Goal: Find specific page/section: Find specific page/section

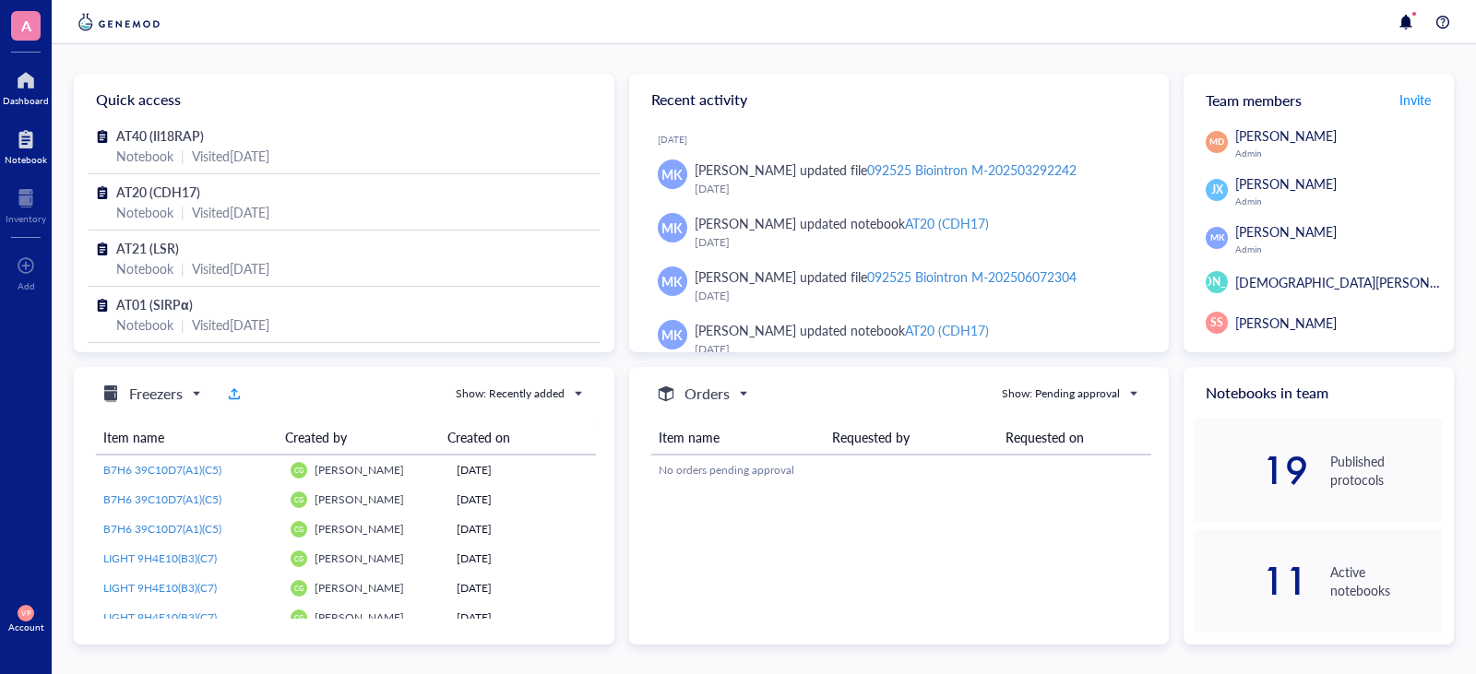
click at [25, 149] on div at bounding box center [26, 140] width 42 height 30
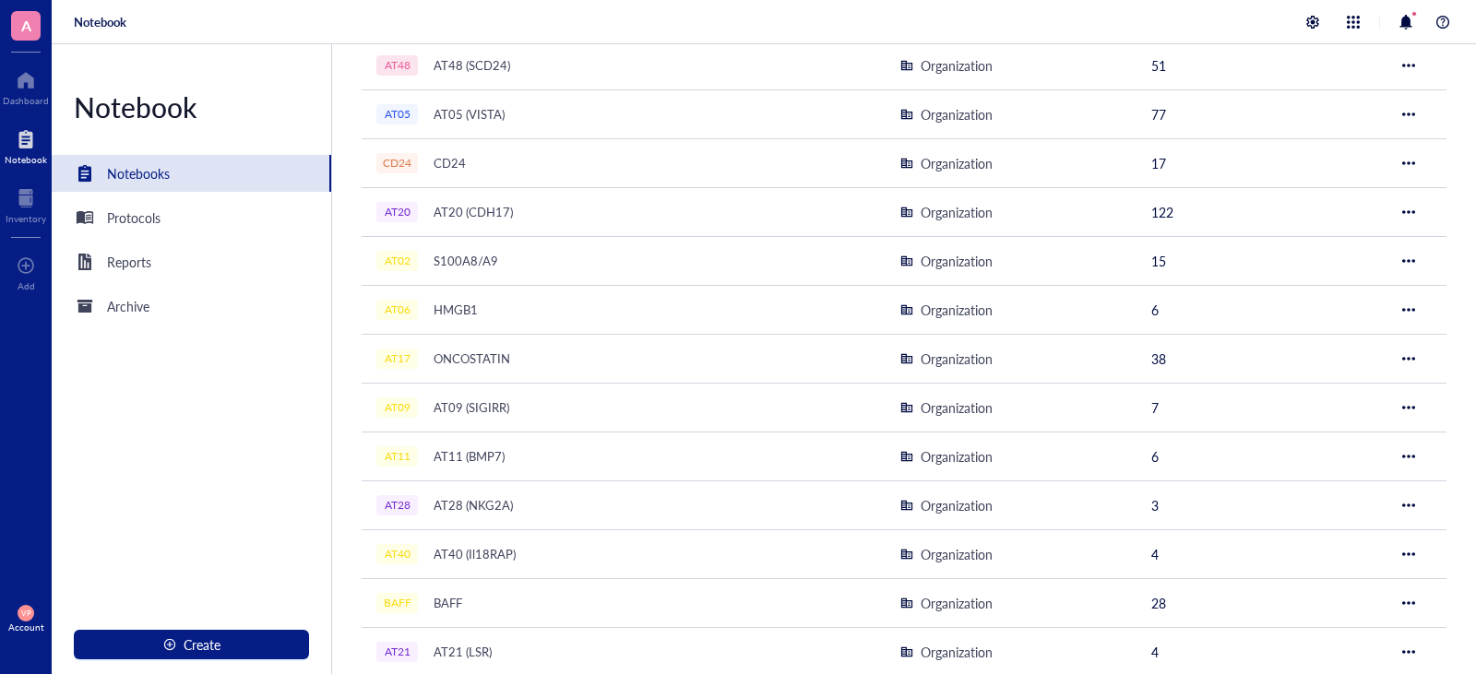
scroll to position [490, 0]
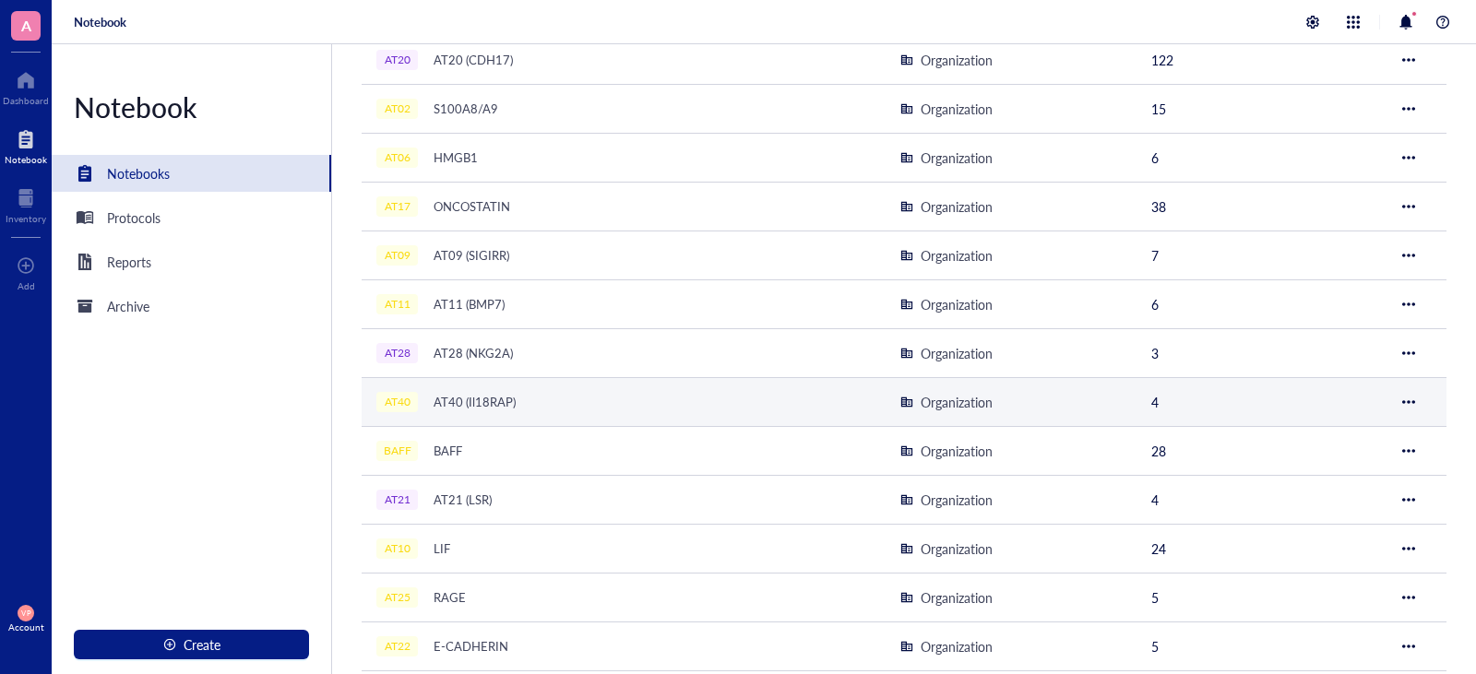
click at [623, 408] on div "AT40 AT40 (Il18RAP)" at bounding box center [606, 402] width 461 height 26
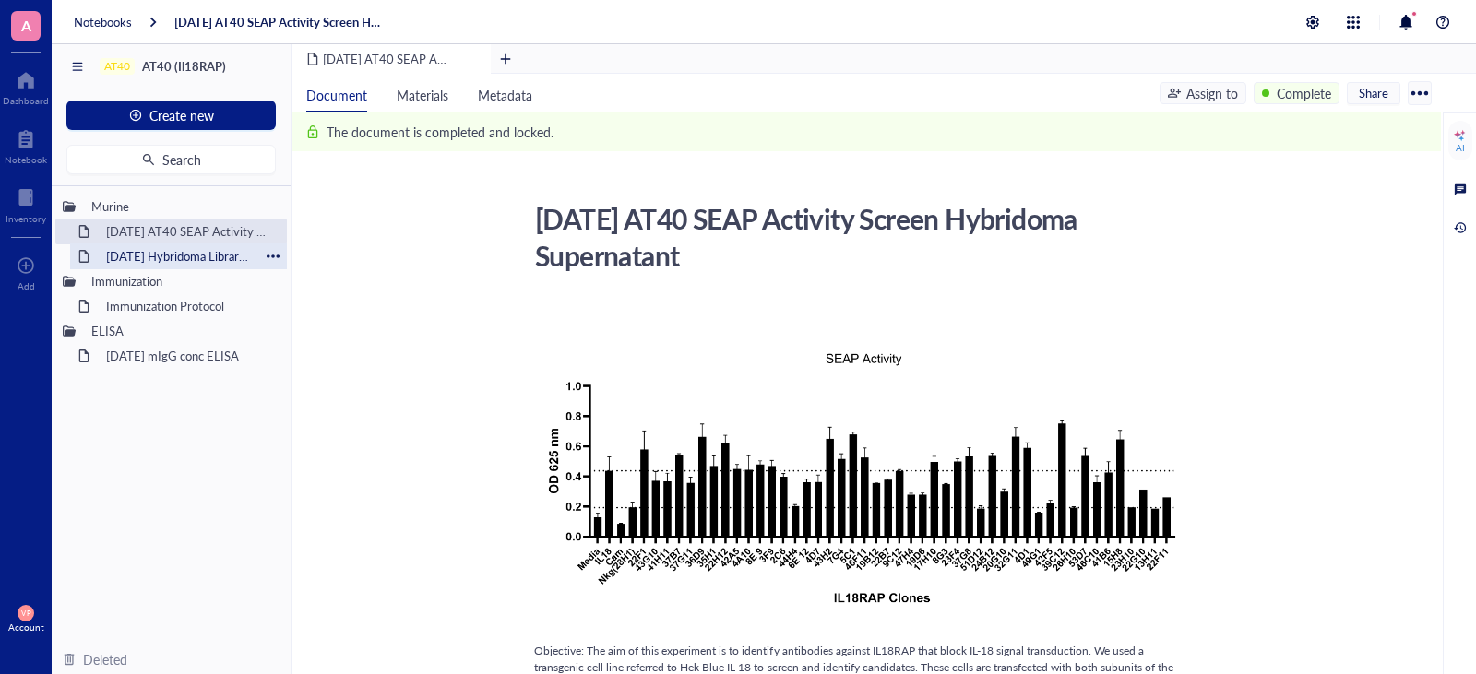
click at [207, 257] on div "[DATE] Hybridoma Library Screen on HEK Blue IL18 Cells" at bounding box center [178, 256] width 161 height 26
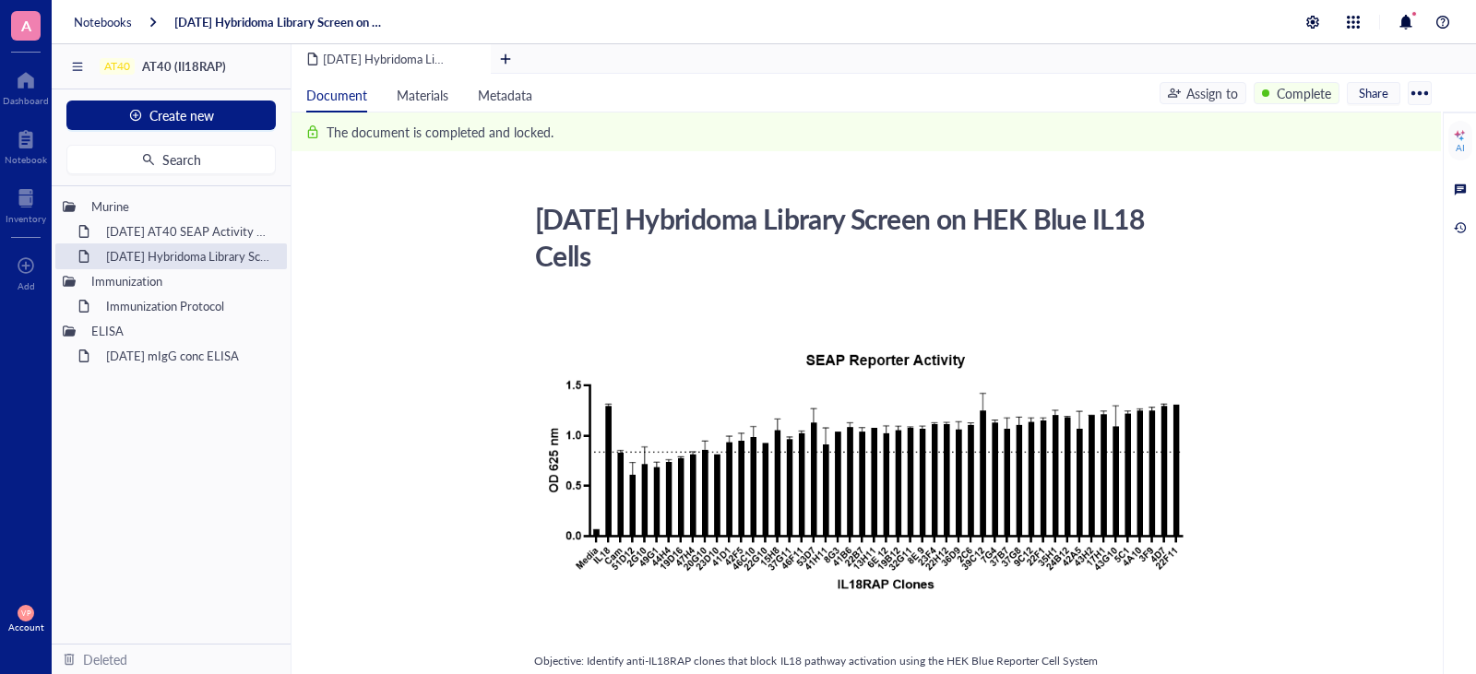
drag, startPoint x: 1432, startPoint y: 234, endPoint x: 1423, endPoint y: 271, distance: 38.0
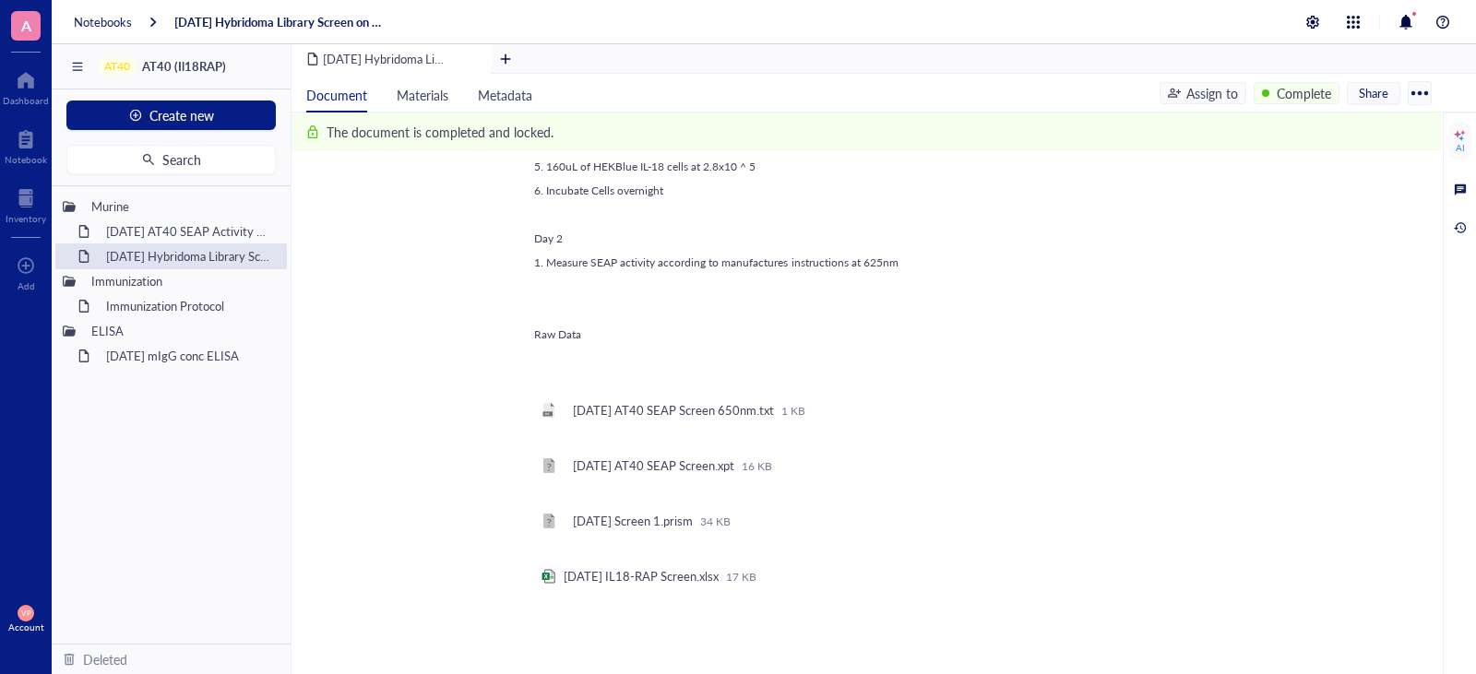
scroll to position [354, 0]
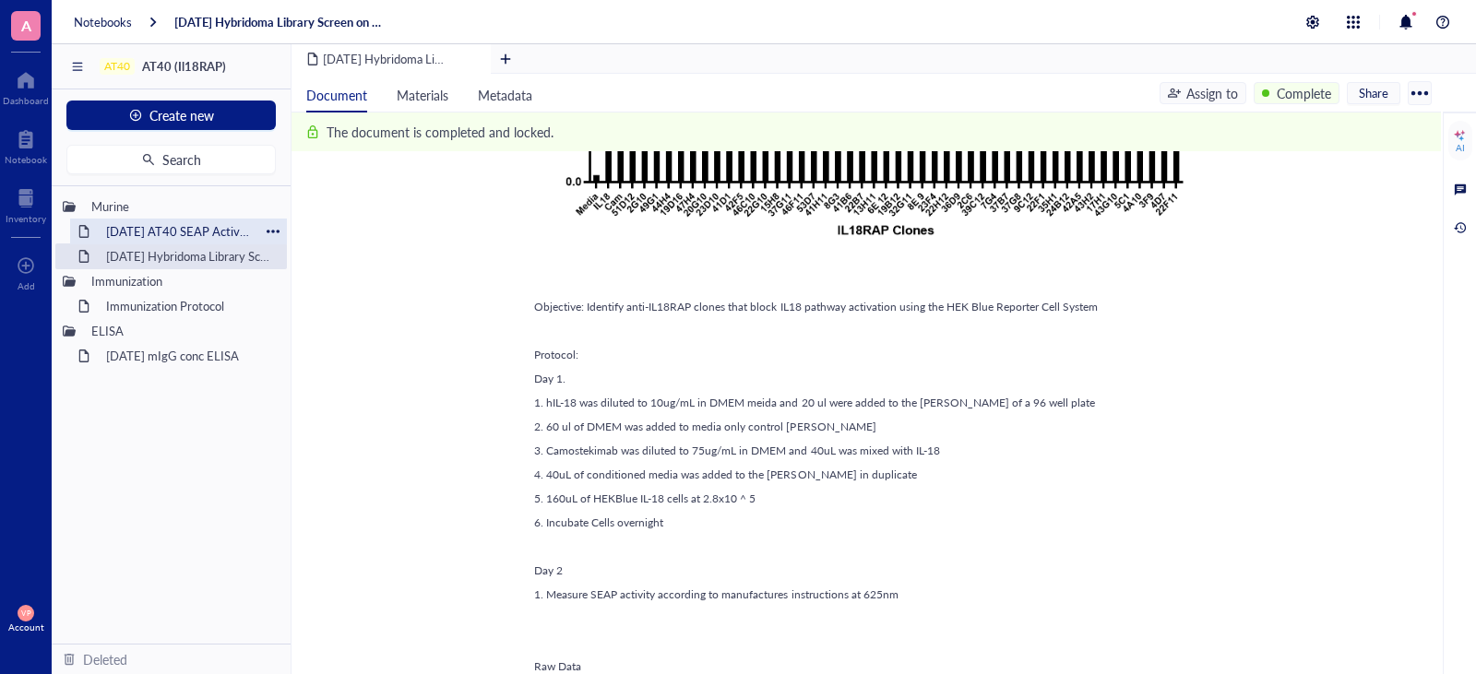
click at [184, 234] on div "[DATE] AT40 SEAP Activity Screen Hybridoma Supernatant" at bounding box center [178, 232] width 161 height 26
